Goal: Book appointment/travel/reservation

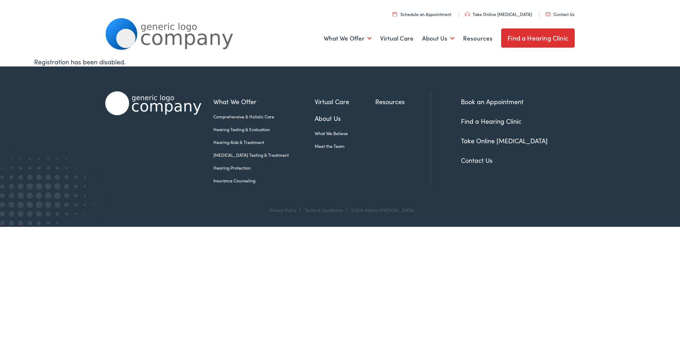
click at [246, 141] on link "Hearing Aids & Treatment" at bounding box center [263, 142] width 101 height 6
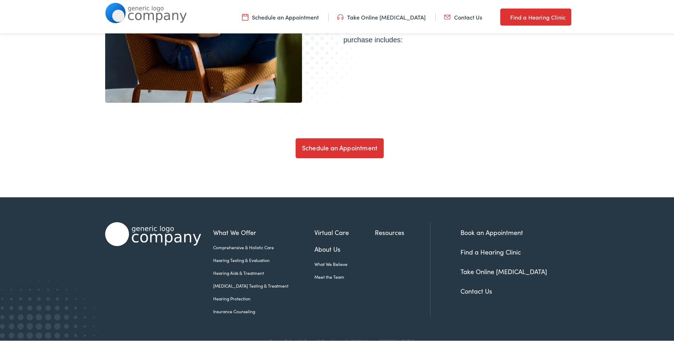
scroll to position [2431, 0]
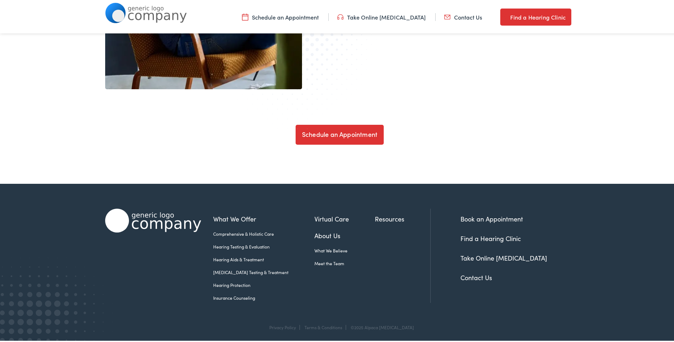
click at [322, 133] on link "Schedule an Appointment" at bounding box center [340, 133] width 88 height 20
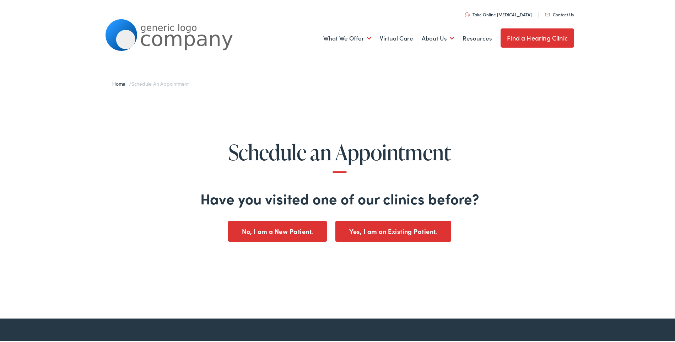
click at [273, 230] on button "No, I am a New Patient." at bounding box center [277, 230] width 99 height 21
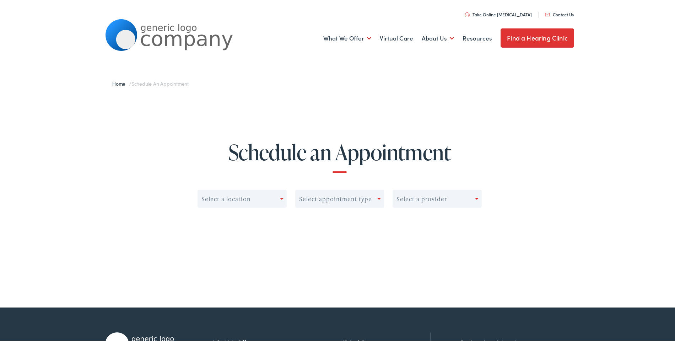
click at [277, 198] on div "Select a location" at bounding box center [239, 198] width 82 height 10
click at [280, 198] on span at bounding box center [282, 198] width 4 height 2
click at [351, 201] on div "Select appointment type" at bounding box center [335, 197] width 73 height 7
click at [412, 199] on div "Select a provider" at bounding box center [422, 197] width 50 height 7
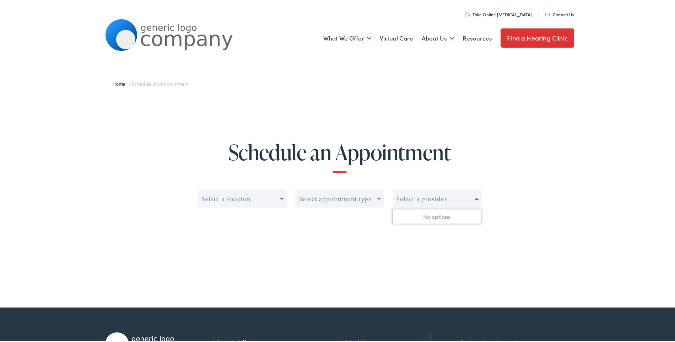
click at [412, 199] on div "Select a provider" at bounding box center [422, 197] width 50 height 7
click at [540, 39] on link "Find a Hearing Clinic" at bounding box center [538, 36] width 74 height 19
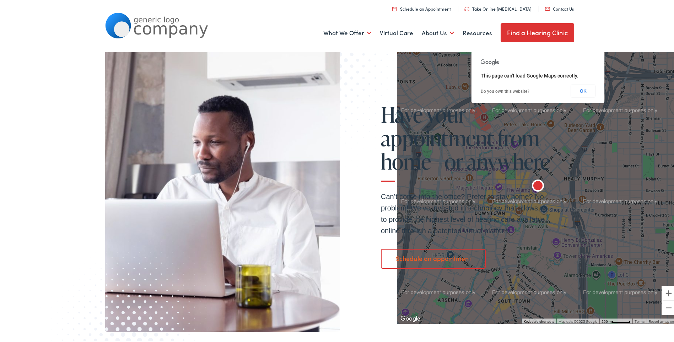
scroll to position [427, 0]
